Goal: Navigation & Orientation: Understand site structure

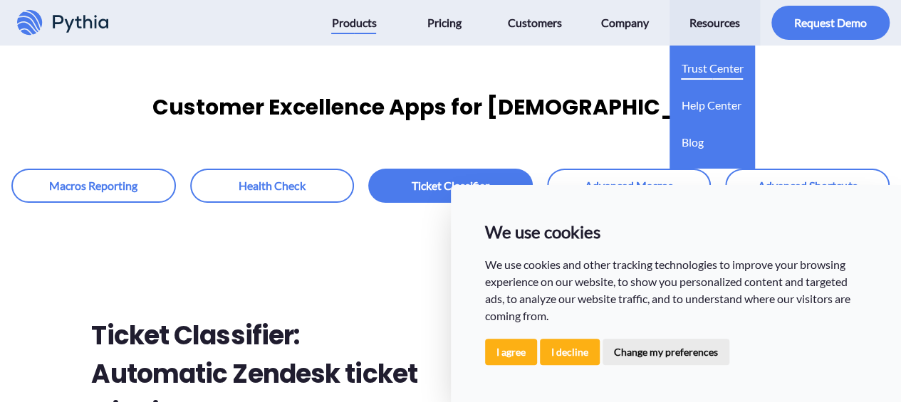
click at [705, 71] on span "Trust Center" at bounding box center [712, 68] width 62 height 23
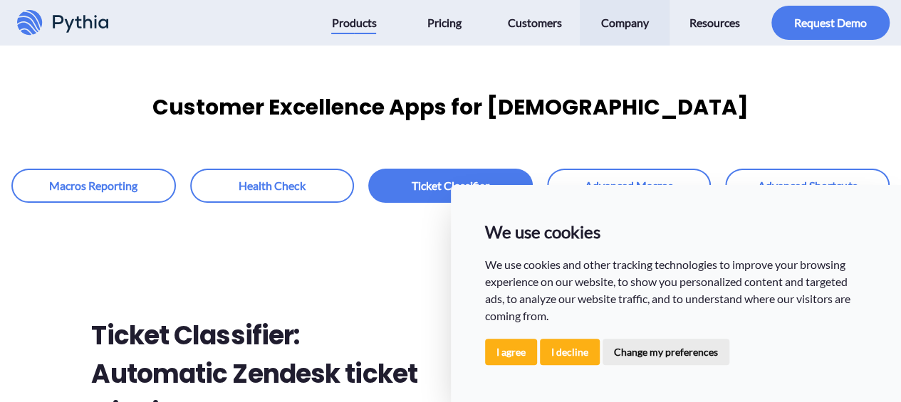
click at [631, 23] on span "Company" at bounding box center [625, 22] width 48 height 23
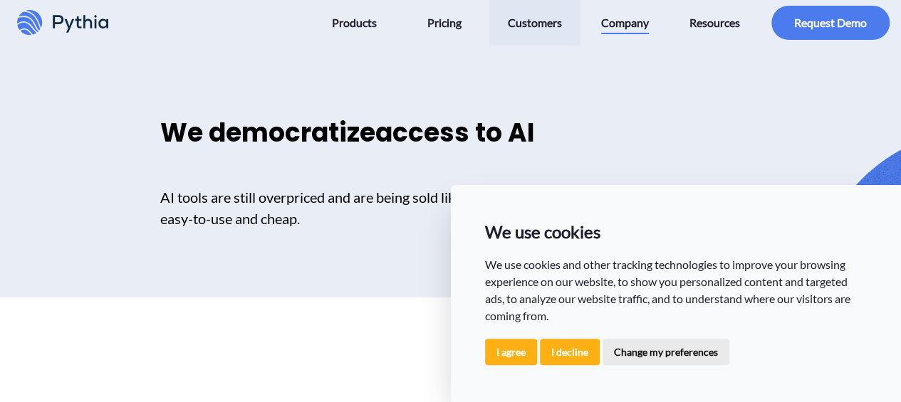
click at [539, 21] on span "Customers" at bounding box center [534, 22] width 54 height 23
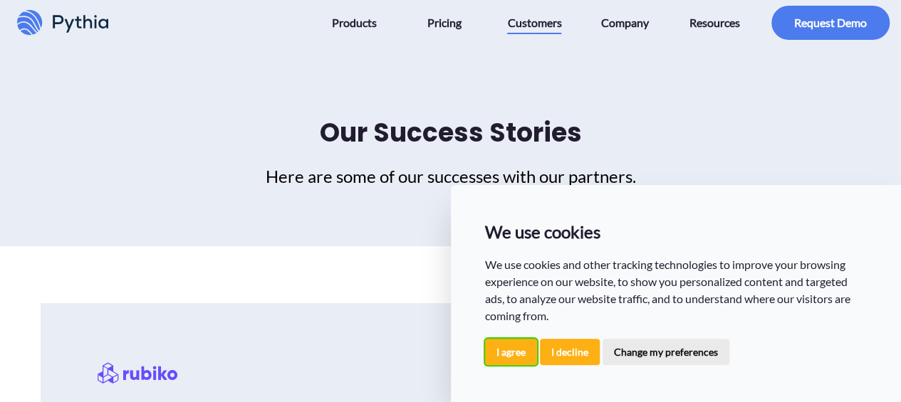
click at [509, 354] on button "I agree" at bounding box center [511, 352] width 52 height 26
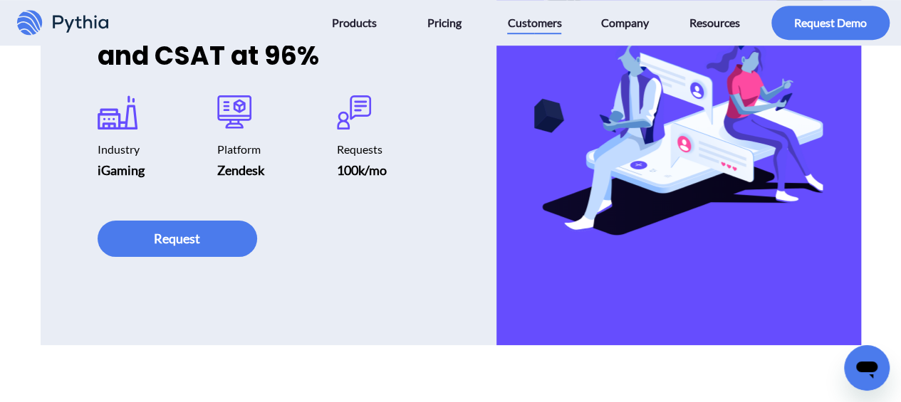
scroll to position [427, 0]
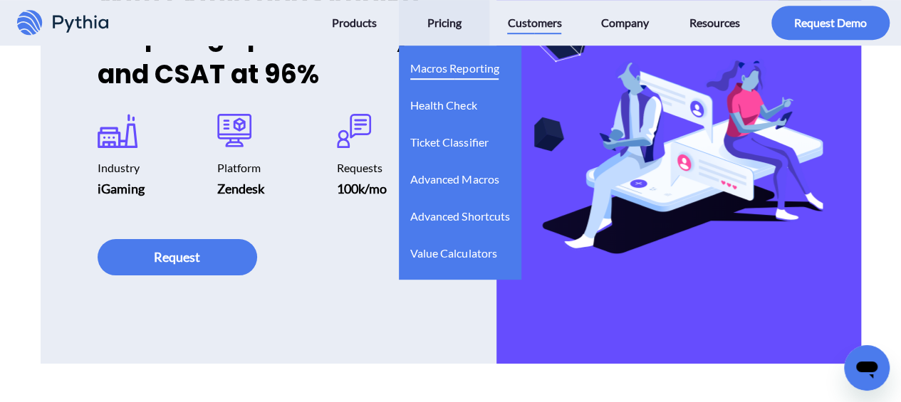
click at [450, 65] on span "Macros Reporting" at bounding box center [454, 68] width 88 height 23
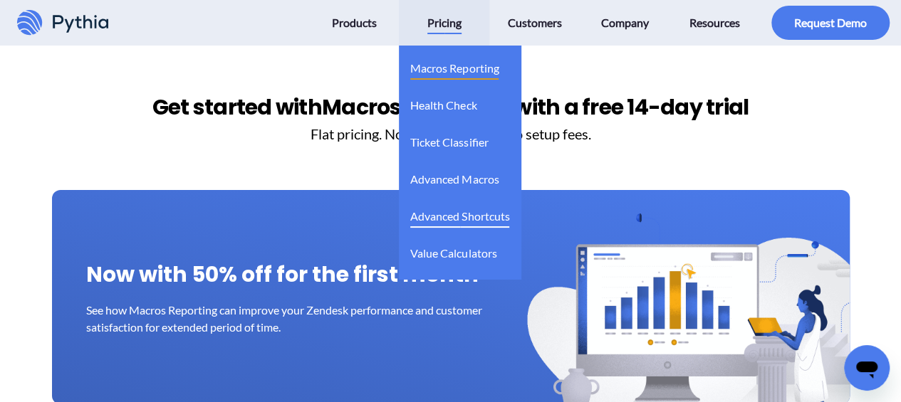
click at [472, 212] on span "Advanced Shortcuts" at bounding box center [459, 216] width 99 height 23
